Goal: Obtain resource: Obtain resource

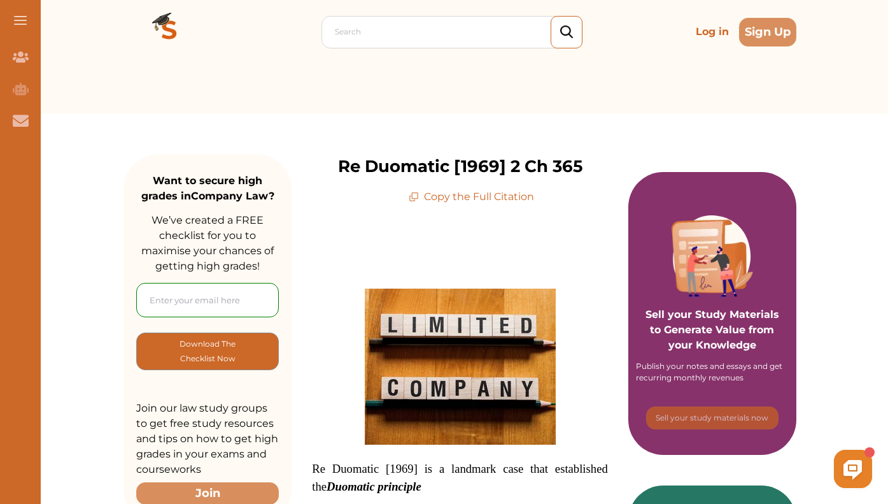
scroll to position [12, 0]
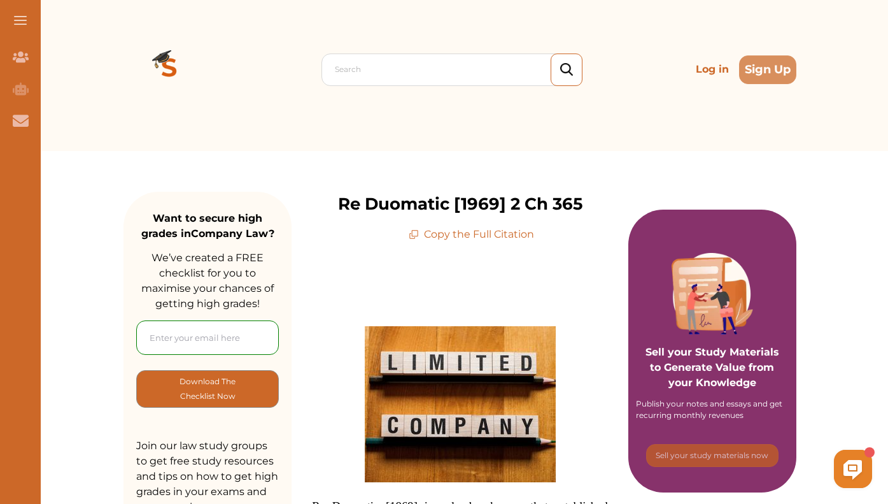
click at [472, 237] on p "Copy the Full Citation" at bounding box center [471, 234] width 125 height 15
click at [418, 235] on icon at bounding box center [414, 234] width 10 height 10
click at [430, 236] on p "Copy the Full Citation" at bounding box center [471, 234] width 125 height 15
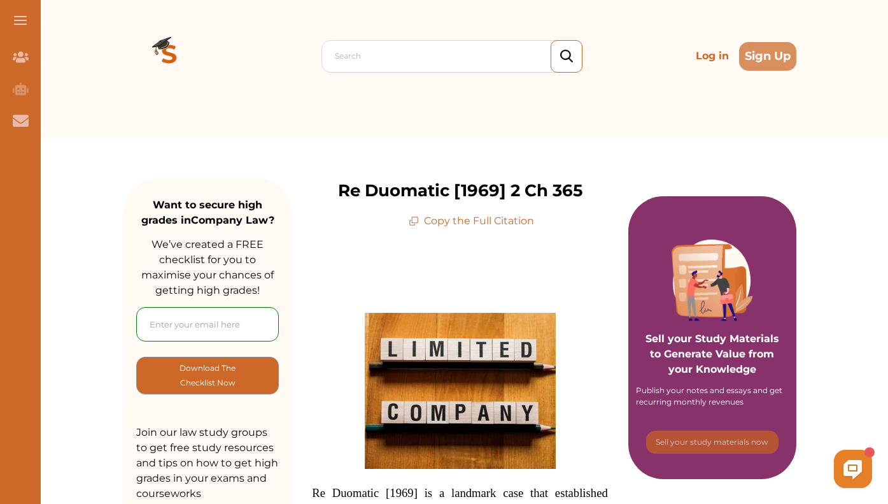
scroll to position [0, 0]
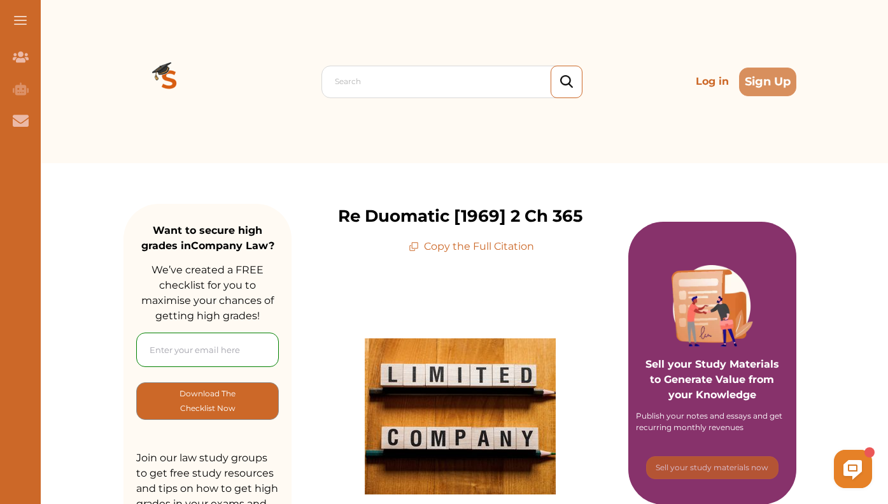
click at [443, 243] on p "Copy the Full Citation" at bounding box center [471, 246] width 125 height 15
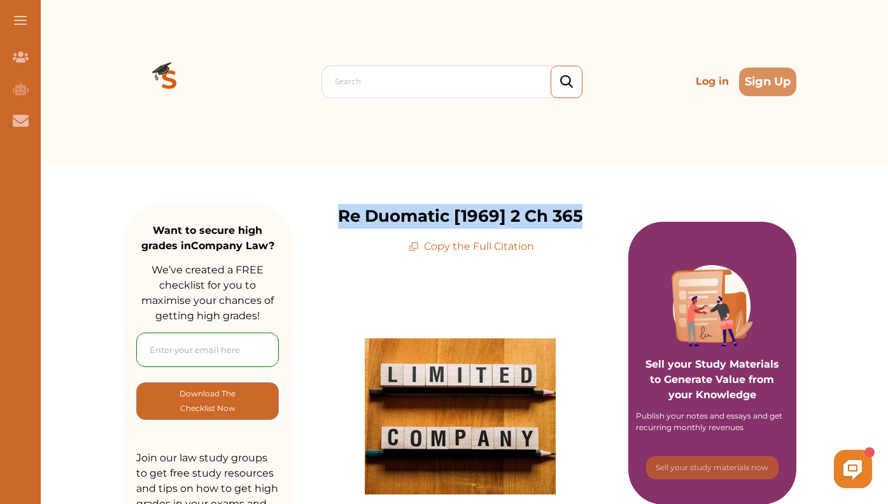
drag, startPoint x: 338, startPoint y: 215, endPoint x: 588, endPoint y: 219, distance: 250.3
click at [588, 219] on div "Re Duomatic [1969] 2 Ch 365 Copy the Full Citation" at bounding box center [460, 229] width 337 height 50
copy p "Re Duomatic [1969] 2 Ch 365"
